Goal: Entertainment & Leisure: Consume media (video, audio)

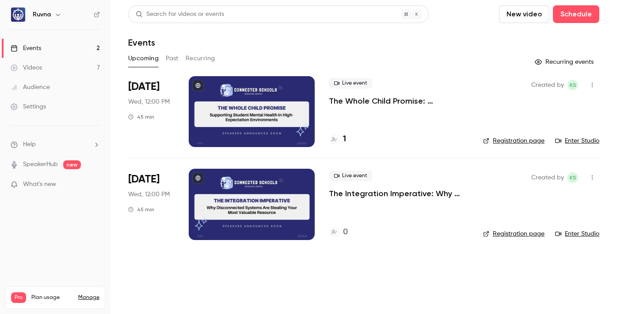
click at [49, 65] on link "Videos 7" at bounding box center [55, 67] width 111 height 19
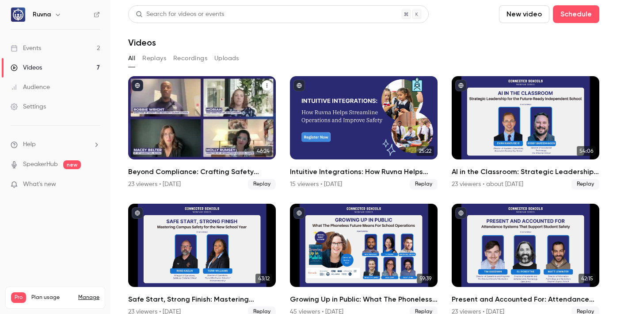
click at [215, 169] on h2 "Beyond Compliance: Crafting Safety Protocols That Preserve School Culture" at bounding box center [202, 171] width 148 height 11
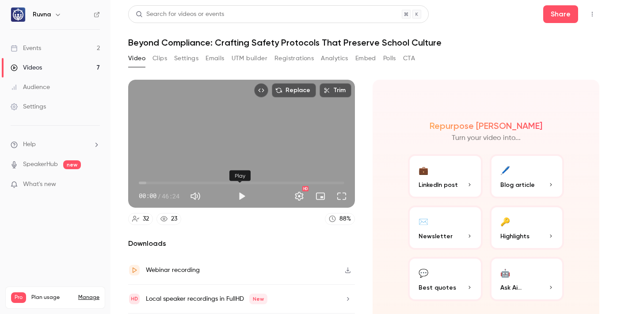
click at [240, 190] on button "Play" at bounding box center [242, 196] width 18 height 18
type input "***"
click at [199, 192] on button "Mute" at bounding box center [196, 196] width 18 height 18
type input "*"
click at [230, 181] on span "00:01" at bounding box center [242, 183] width 206 height 14
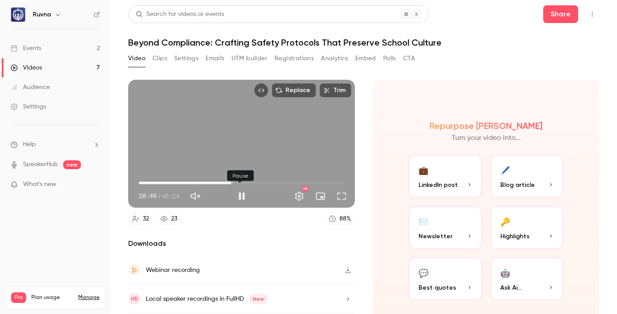
click at [243, 194] on button "Pause" at bounding box center [242, 196] width 18 height 18
drag, startPoint x: 223, startPoint y: 177, endPoint x: 197, endPoint y: 176, distance: 26.1
click at [202, 181] on span "14:30" at bounding box center [203, 182] width 3 height 3
drag, startPoint x: 197, startPoint y: 176, endPoint x: 174, endPoint y: 176, distance: 23.5
click at [194, 181] on span "12:40" at bounding box center [195, 182] width 3 height 3
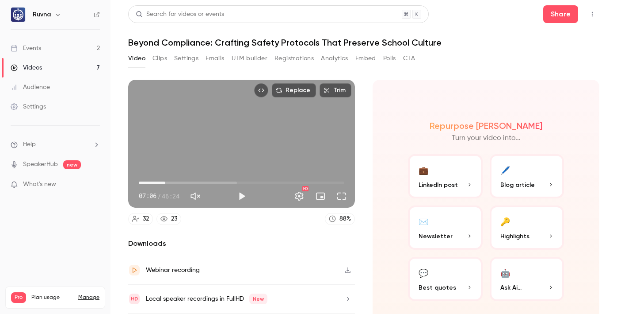
drag, startPoint x: 176, startPoint y: 177, endPoint x: 164, endPoint y: 177, distance: 12.0
click at [164, 181] on span "05:59" at bounding box center [165, 182] width 3 height 3
drag, startPoint x: 164, startPoint y: 178, endPoint x: 172, endPoint y: 178, distance: 8.4
click at [172, 181] on span "07:36" at bounding box center [172, 182] width 3 height 3
drag, startPoint x: 172, startPoint y: 178, endPoint x: 184, endPoint y: 178, distance: 11.9
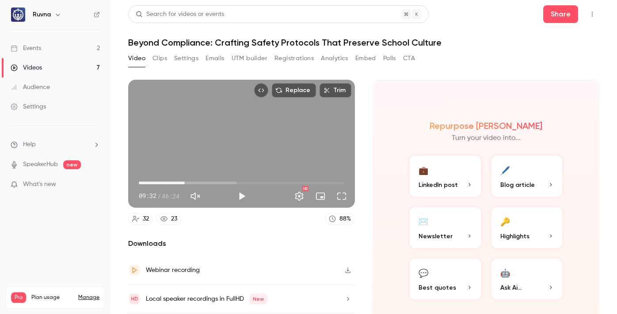
click at [184, 181] on span "10:20" at bounding box center [185, 182] width 3 height 3
drag, startPoint x: 184, startPoint y: 178, endPoint x: 177, endPoint y: 178, distance: 6.6
click at [177, 181] on span "08:49" at bounding box center [177, 182] width 3 height 3
click at [340, 191] on button "Full screen" at bounding box center [342, 196] width 18 height 18
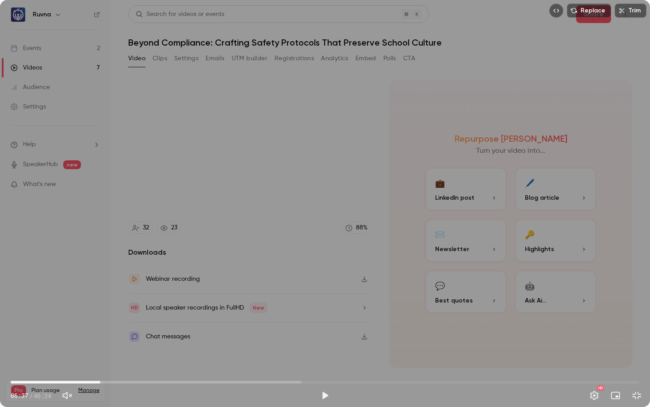
drag, startPoint x: 132, startPoint y: 380, endPoint x: 100, endPoint y: 380, distance: 31.8
click at [100, 313] on span "06:37" at bounding box center [100, 381] width 3 height 3
drag, startPoint x: 95, startPoint y: 381, endPoint x: 220, endPoint y: 386, distance: 125.3
click at [220, 313] on span "15:04" at bounding box center [325, 382] width 629 height 14
drag, startPoint x: 222, startPoint y: 387, endPoint x: 245, endPoint y: 388, distance: 23.0
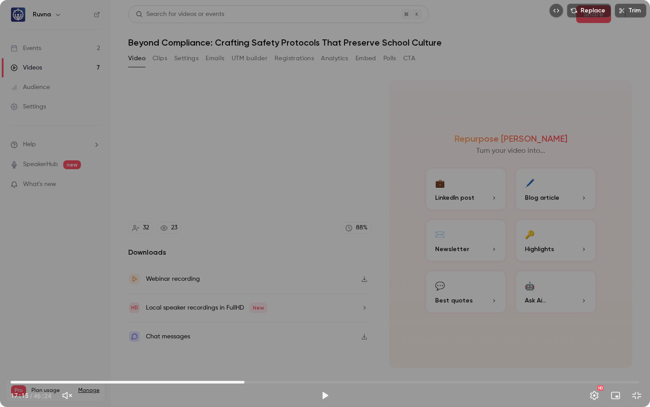
click at [245, 313] on span "17:15" at bounding box center [325, 382] width 629 height 14
drag, startPoint x: 245, startPoint y: 388, endPoint x: 261, endPoint y: 390, distance: 16.0
click at [261, 313] on div "18:12 17:29 / 46:24 HD" at bounding box center [325, 387] width 650 height 37
drag, startPoint x: 260, startPoint y: 390, endPoint x: 297, endPoint y: 391, distance: 36.7
click at [297, 313] on div "18:26 / 46:24" at bounding box center [164, 395] width 306 height 14
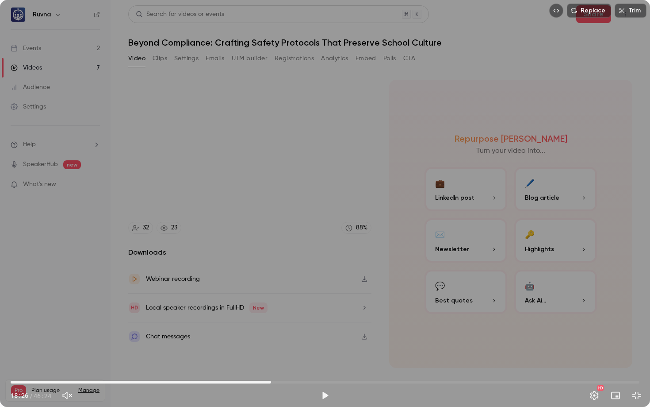
click at [271, 313] on span "19:13" at bounding box center [325, 382] width 629 height 14
click at [291, 313] on span "20:41" at bounding box center [325, 382] width 629 height 14
click at [305, 313] on span "21:44" at bounding box center [325, 382] width 629 height 14
drag, startPoint x: 302, startPoint y: 382, endPoint x: 287, endPoint y: 381, distance: 15.0
click at [287, 313] on span "20:23" at bounding box center [287, 381] width 3 height 3
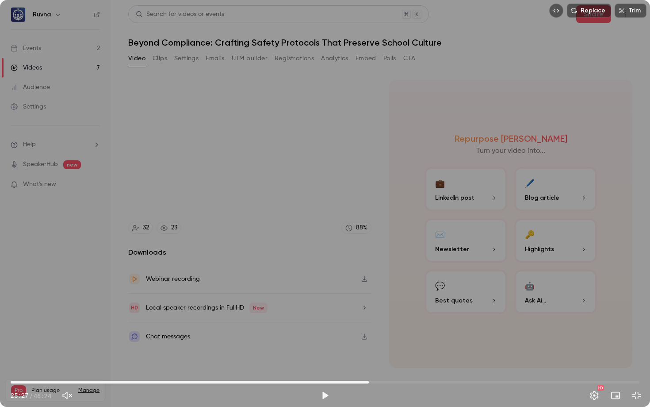
drag, startPoint x: 287, startPoint y: 381, endPoint x: 370, endPoint y: 387, distance: 83.4
click at [370, 313] on span "26:25" at bounding box center [369, 381] width 3 height 3
click at [386, 313] on span "27:42" at bounding box center [325, 382] width 629 height 14
click at [400, 313] on span "27:42" at bounding box center [325, 382] width 629 height 14
click at [414, 313] on span "29:43" at bounding box center [325, 382] width 629 height 14
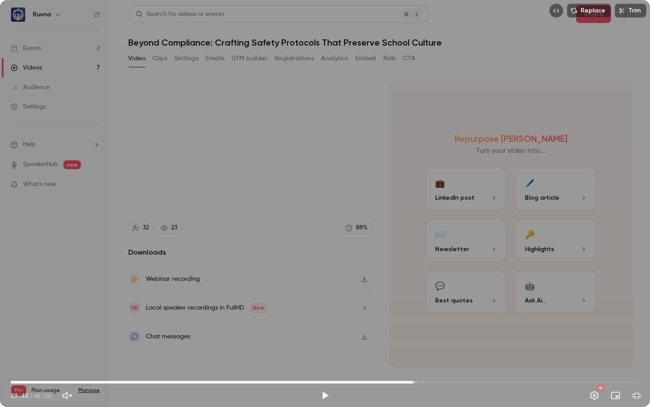
click at [424, 313] on span "29:43" at bounding box center [325, 382] width 629 height 14
click at [441, 313] on span "30:28" at bounding box center [325, 382] width 629 height 14
click at [448, 313] on span "31:45" at bounding box center [325, 382] width 629 height 14
click at [456, 313] on span "32:16" at bounding box center [325, 382] width 629 height 14
drag, startPoint x: 454, startPoint y: 378, endPoint x: 609, endPoint y: 383, distance: 154.4
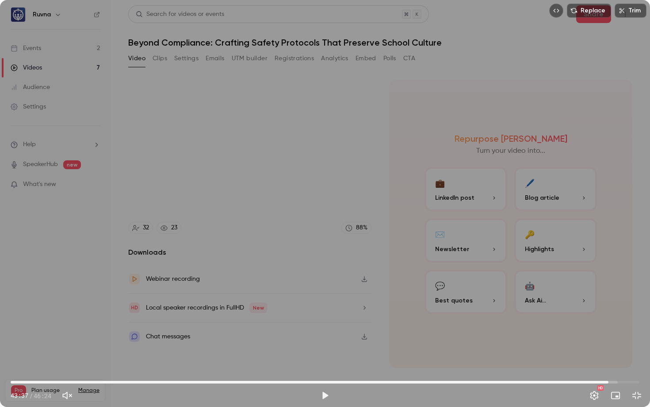
click at [609, 313] on span "44:07" at bounding box center [608, 381] width 3 height 3
click at [617, 313] on button "Exit full screen" at bounding box center [637, 395] width 18 height 18
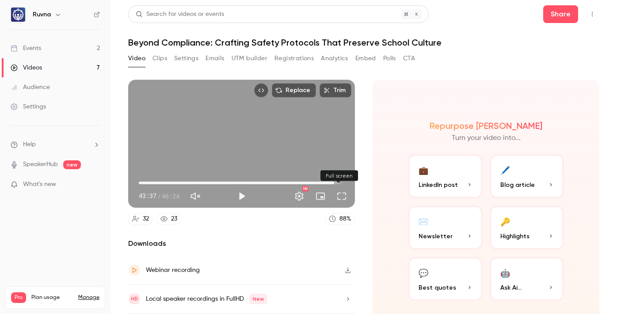
click at [337, 196] on button "Full screen" at bounding box center [342, 196] width 18 height 18
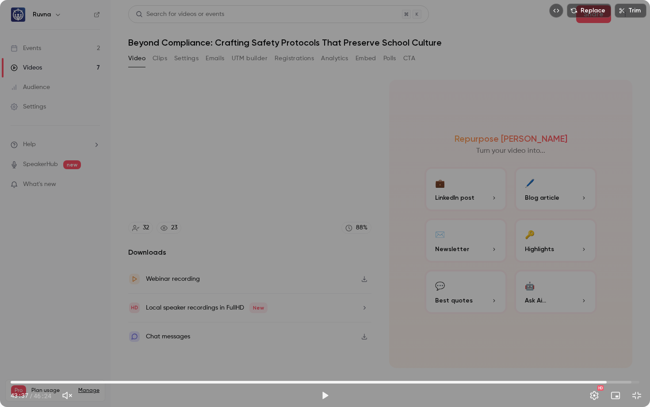
click at [607, 313] on span "43:59" at bounding box center [607, 381] width 3 height 3
click at [484, 273] on div "Replace Trim 43:59 43:59 / 46:24 HD" at bounding box center [325, 203] width 650 height 407
click at [617, 313] on button "Exit full screen" at bounding box center [637, 395] width 18 height 18
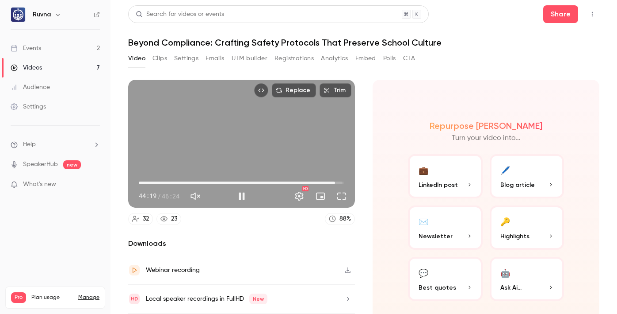
drag, startPoint x: 323, startPoint y: 182, endPoint x: 318, endPoint y: 181, distance: 5.3
click at [322, 181] on span "44:19" at bounding box center [242, 183] width 206 height 14
click at [326, 181] on span "42:29" at bounding box center [327, 182] width 3 height 3
click at [330, 181] on span "43:18" at bounding box center [331, 182] width 3 height 3
click at [238, 192] on button "Pause" at bounding box center [242, 196] width 18 height 18
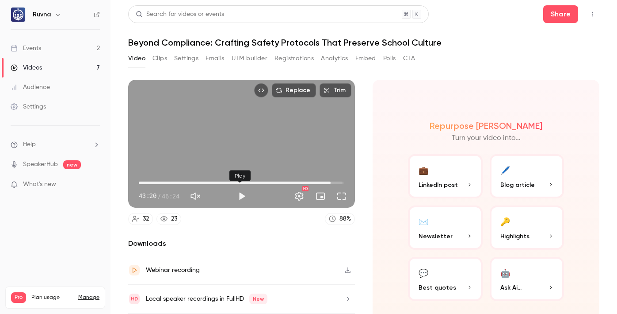
click at [239, 192] on button "Play" at bounding box center [242, 196] width 18 height 18
click at [332, 181] on span "43:25" at bounding box center [331, 182] width 3 height 3
click at [336, 181] on span "44:40" at bounding box center [337, 182] width 3 height 3
click at [332, 181] on span "43:55" at bounding box center [333, 182] width 3 height 3
click at [242, 193] on button "Pause" at bounding box center [242, 196] width 18 height 18
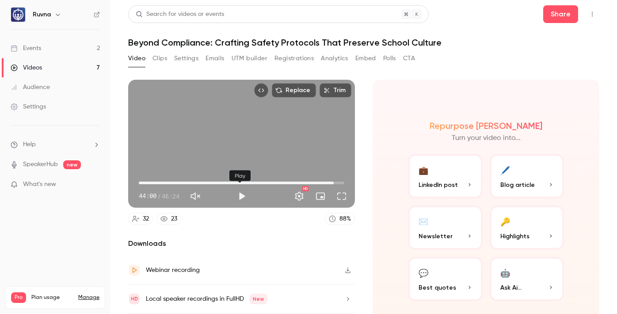
click at [242, 193] on button "Play" at bounding box center [242, 196] width 18 height 18
click at [336, 180] on span "44:11" at bounding box center [242, 183] width 206 height 14
drag, startPoint x: 336, startPoint y: 180, endPoint x: 332, endPoint y: 180, distance: 4.4
click at [335, 181] on span "44:32" at bounding box center [336, 182] width 3 height 3
click at [253, 157] on div "Replace Trim 44:49 44:49 / 46:25 HD" at bounding box center [241, 144] width 227 height 128
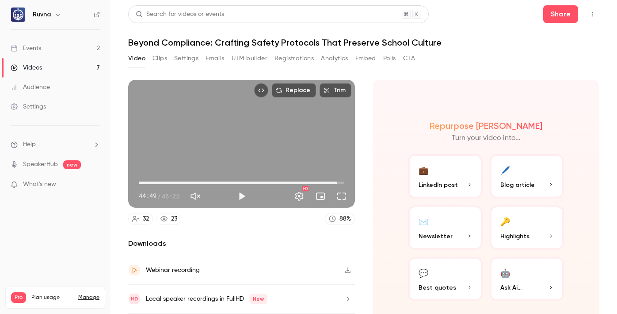
click at [329, 180] on span "44:49" at bounding box center [242, 183] width 206 height 14
click at [332, 181] on span "43:37" at bounding box center [332, 182] width 3 height 3
click at [334, 181] on span "44:14" at bounding box center [335, 182] width 3 height 3
click at [280, 127] on div "Replace Trim 44:44 44:44 / 46:25 HD" at bounding box center [241, 144] width 227 height 128
click at [336, 193] on button "Full screen" at bounding box center [342, 196] width 18 height 18
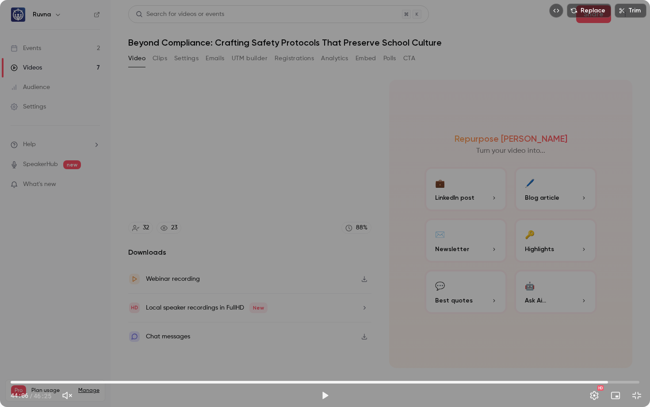
click at [608, 313] on span "44:06" at bounding box center [325, 382] width 629 height 14
click at [594, 296] on div "Replace Trim 44:06 44:06 / 46:25 HD" at bounding box center [325, 203] width 650 height 407
click at [328, 313] on button "Pause" at bounding box center [325, 395] width 18 height 18
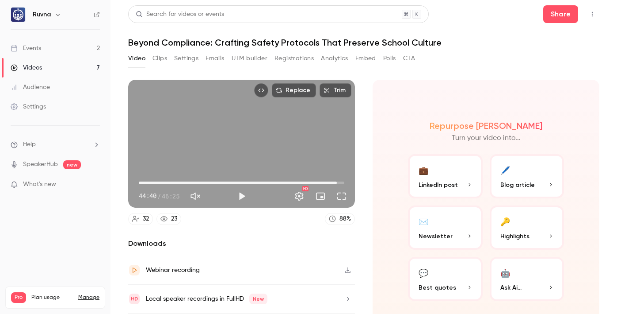
click at [310, 151] on div "Replace Trim 44:40 44:40 / 46:25 HD" at bounding box center [241, 144] width 227 height 128
click at [337, 196] on button "Full screen" at bounding box center [342, 196] width 18 height 18
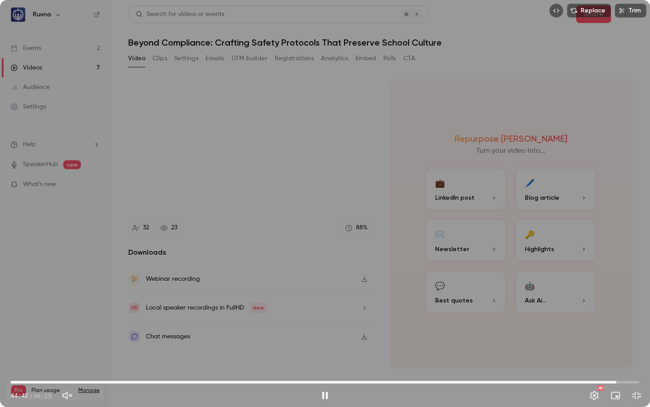
click at [615, 313] on span "44:42" at bounding box center [616, 381] width 3 height 3
click at [610, 313] on span "44:15" at bounding box center [325, 382] width 629 height 14
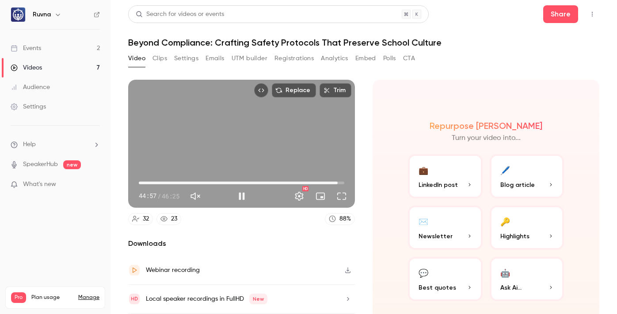
click at [232, 155] on div "Replace Trim 44:57 44:57 / 46:25 HD" at bounding box center [241, 144] width 227 height 128
click at [326, 180] on span "43:01" at bounding box center [242, 183] width 206 height 14
click at [339, 193] on button "Full screen" at bounding box center [342, 196] width 18 height 18
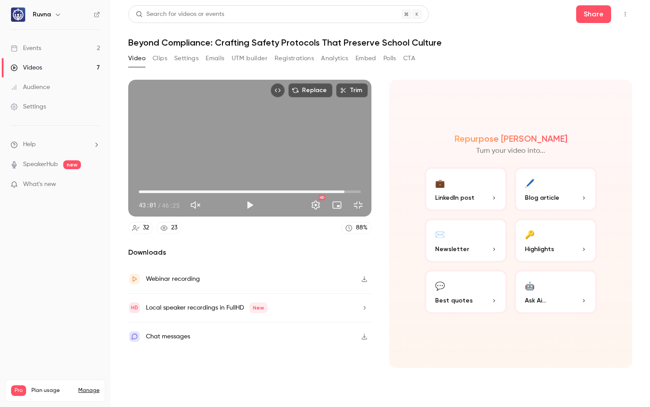
type input "******"
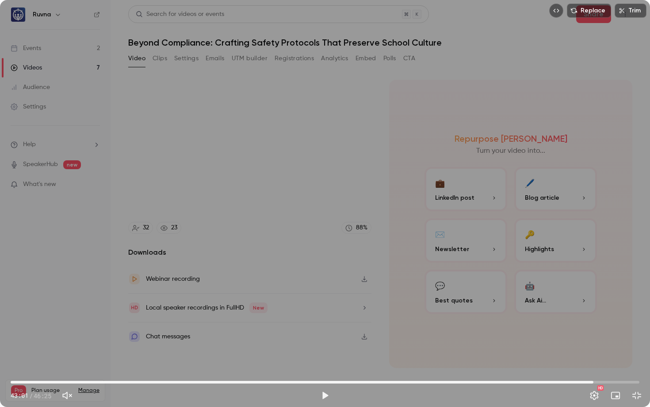
click at [617, 313] on button "Exit full screen" at bounding box center [637, 395] width 18 height 18
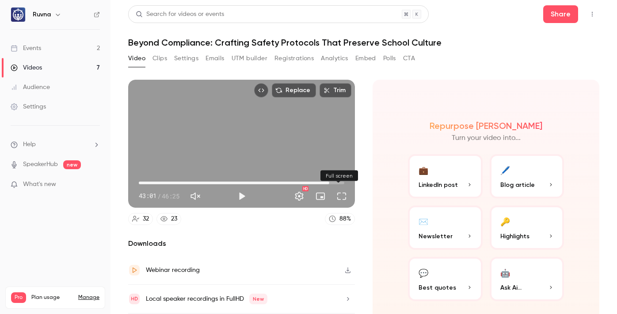
click at [341, 193] on button "Full screen" at bounding box center [342, 196] width 18 height 18
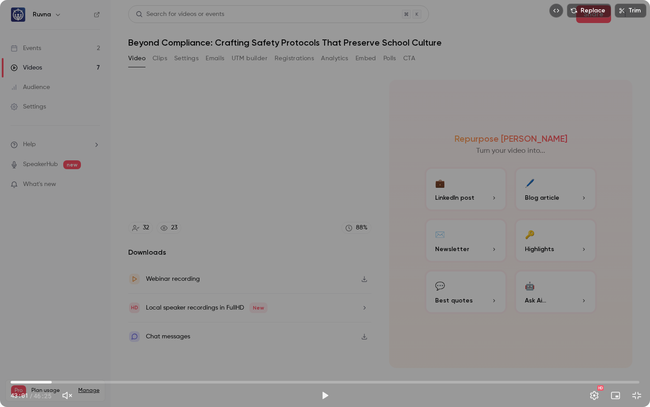
click at [52, 313] on span "03:02" at bounding box center [325, 382] width 629 height 14
click at [35, 313] on span "03:02" at bounding box center [325, 382] width 629 height 14
click at [272, 313] on div "Replace Trim 01:49 01:49 / 46:25 HD" at bounding box center [325, 203] width 650 height 407
click at [41, 313] on span "02:15" at bounding box center [325, 382] width 629 height 14
click at [48, 313] on span "02:15" at bounding box center [325, 382] width 629 height 14
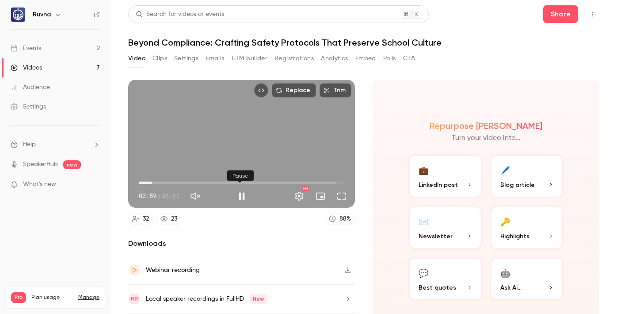
click at [242, 188] on button "Pause" at bounding box center [242, 196] width 18 height 18
click at [340, 197] on button "Full screen" at bounding box center [342, 196] width 18 height 18
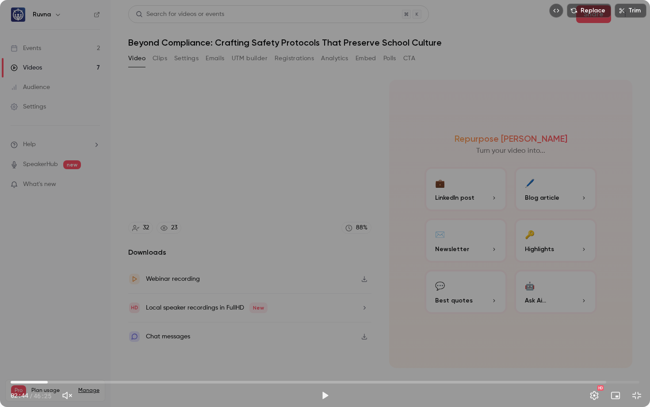
click at [48, 313] on span "02:44" at bounding box center [47, 381] width 3 height 3
click at [323, 313] on button "Play" at bounding box center [325, 395] width 18 height 18
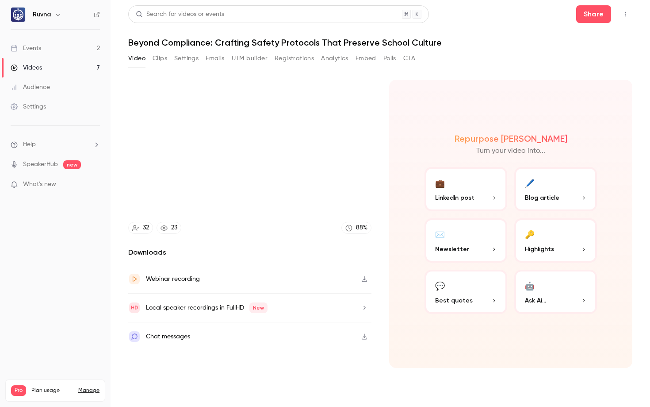
type input "*****"
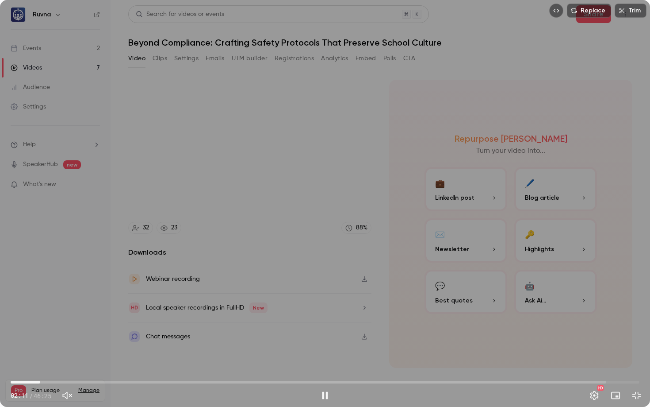
click at [40, 313] on span "02:11" at bounding box center [325, 382] width 629 height 14
click at [326, 313] on button "Pause" at bounding box center [325, 395] width 18 height 18
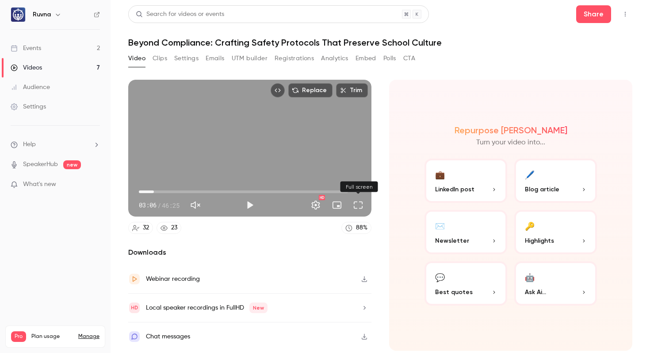
click at [361, 207] on button "Full screen" at bounding box center [358, 205] width 18 height 18
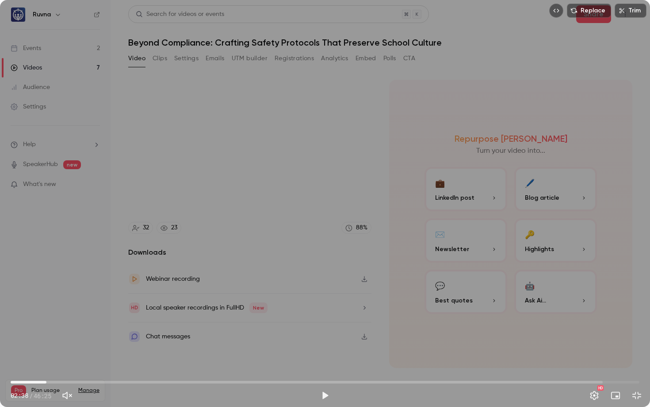
click at [46, 313] on span "02:38" at bounding box center [325, 382] width 629 height 14
click at [180, 284] on div "Replace Trim 02:38 02:38 / 46:25 HD" at bounding box center [325, 203] width 650 height 407
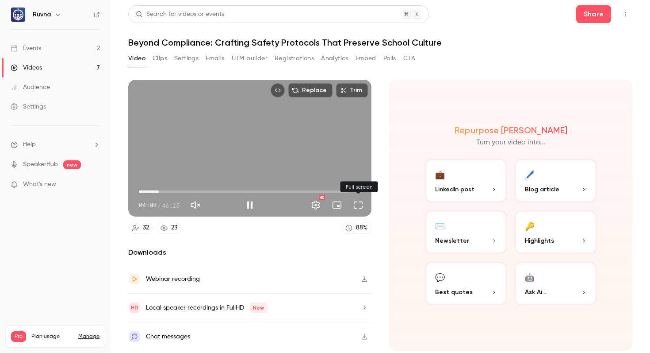
click at [359, 207] on button "Full screen" at bounding box center [358, 205] width 18 height 18
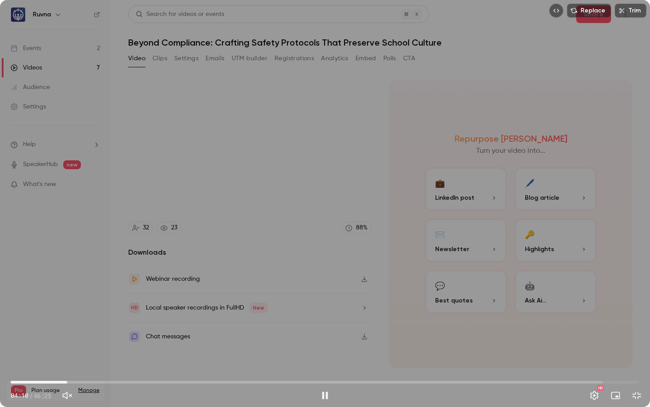
click at [38, 313] on span "04:10" at bounding box center [325, 382] width 629 height 14
drag, startPoint x: 50, startPoint y: 381, endPoint x: 56, endPoint y: 381, distance: 5.3
click at [50, 313] on span "02:01" at bounding box center [325, 382] width 629 height 14
click at [324, 313] on button "Pause" at bounding box center [325, 395] width 18 height 18
click at [52, 313] on span "03:04" at bounding box center [52, 381] width 3 height 3
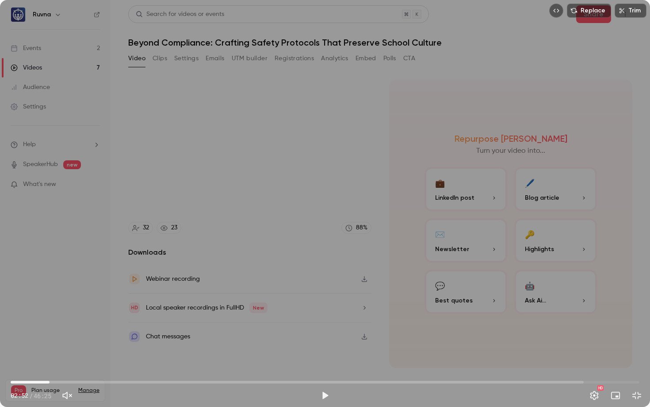
click at [50, 313] on span "02:52" at bounding box center [49, 381] width 3 height 3
click at [477, 257] on div "Replace Trim 02:52 02:52 / 46:25 HD" at bounding box center [325, 203] width 650 height 407
click at [477, 257] on div "Replace Trim 02:53 02:53 / 46:25 HD" at bounding box center [325, 203] width 650 height 407
drag, startPoint x: 50, startPoint y: 380, endPoint x: 113, endPoint y: 356, distance: 68.2
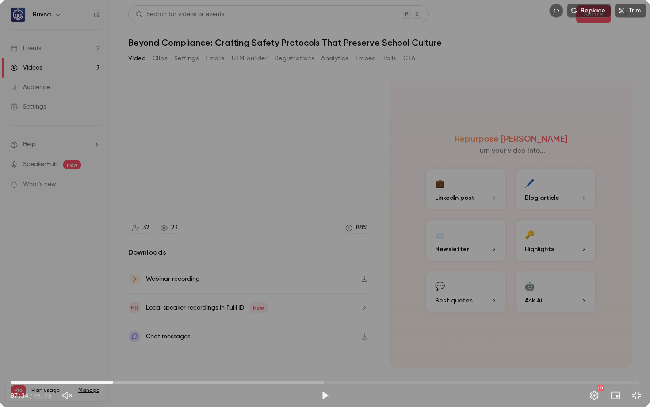
click at [113, 313] on div "Replace Trim 07:34 07:34 / 46:25 HD" at bounding box center [325, 203] width 650 height 407
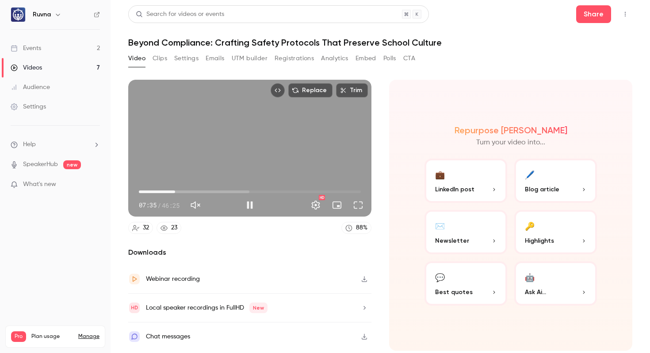
click at [243, 169] on div "Replace Trim 07:35 07:35 / 46:25 HD" at bounding box center [249, 148] width 243 height 137
type input "*****"
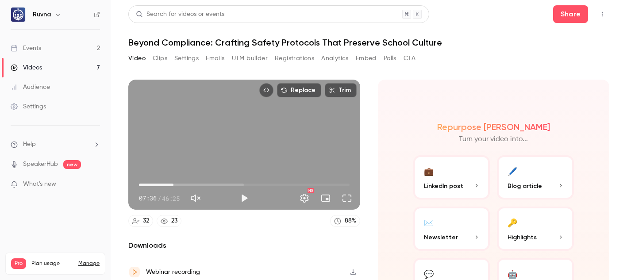
click at [188, 55] on button "Settings" at bounding box center [186, 58] width 24 height 14
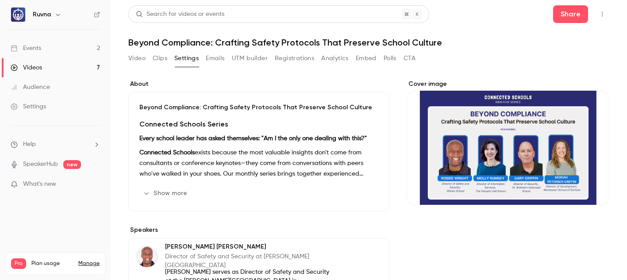
click at [589, 189] on icon "Cover image" at bounding box center [593, 188] width 10 height 7
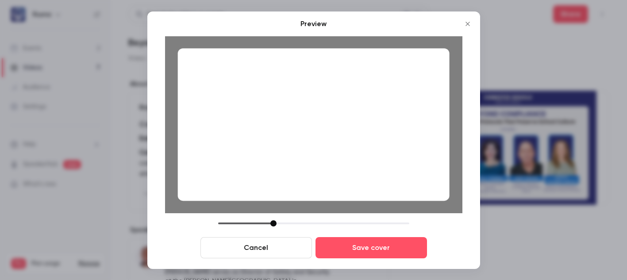
drag, startPoint x: 281, startPoint y: 223, endPoint x: 274, endPoint y: 223, distance: 7.5
click at [274, 223] on div at bounding box center [273, 223] width 6 height 6
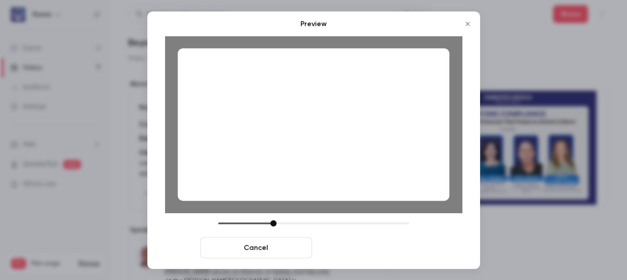
click at [379, 249] on button "Save cover" at bounding box center [370, 247] width 111 height 21
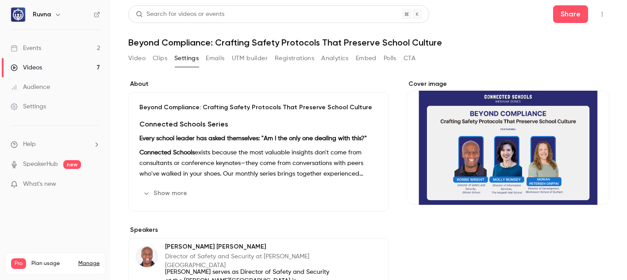
click at [141, 57] on button "Video" at bounding box center [136, 58] width 17 height 14
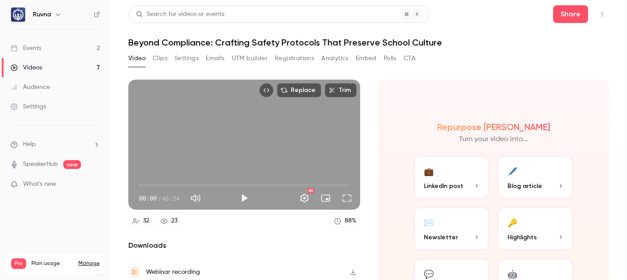
click at [77, 65] on link "Videos 7" at bounding box center [55, 67] width 111 height 19
